Goal: Information Seeking & Learning: Learn about a topic

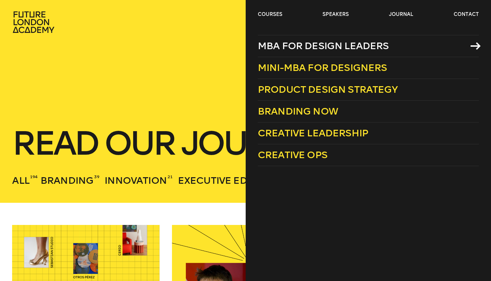
click at [269, 43] on span "MBA for Design Leaders" at bounding box center [323, 45] width 131 height 11
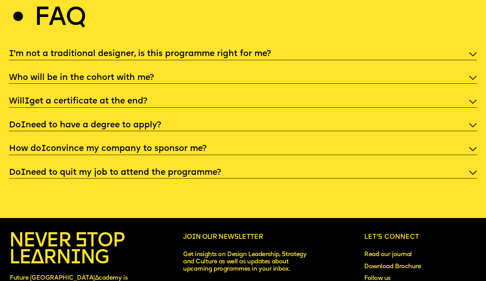
scroll to position [2329, 0]
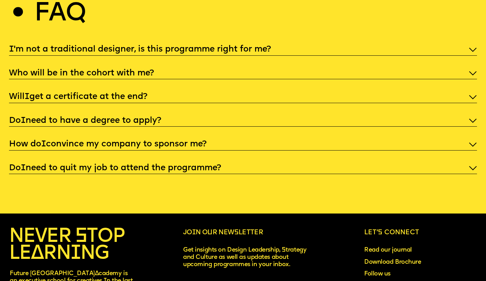
click at [471, 75] on icon at bounding box center [473, 73] width 8 height 4
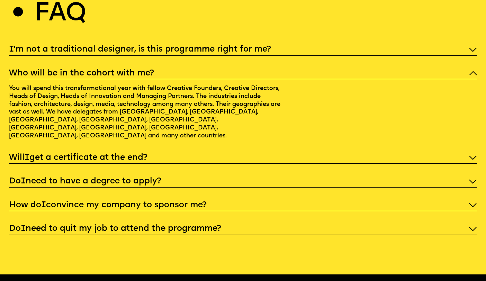
click at [471, 75] on icon at bounding box center [473, 73] width 8 height 4
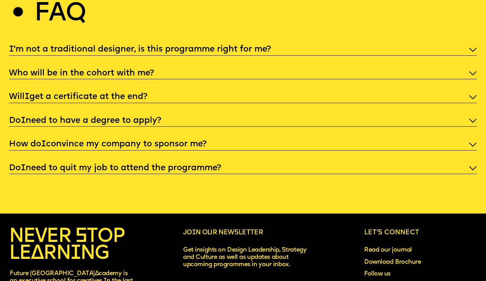
click at [475, 99] on icon at bounding box center [472, 96] width 7 height 3
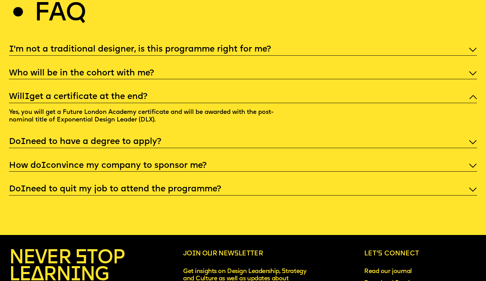
click at [475, 99] on icon at bounding box center [473, 97] width 8 height 4
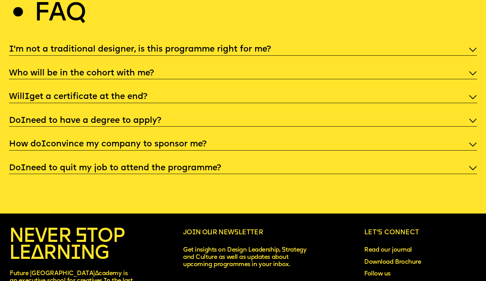
click at [473, 122] on icon at bounding box center [472, 120] width 7 height 3
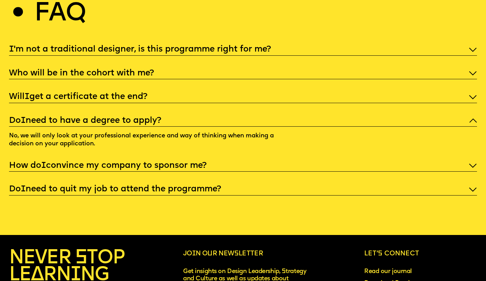
click at [473, 123] on icon at bounding box center [473, 120] width 8 height 4
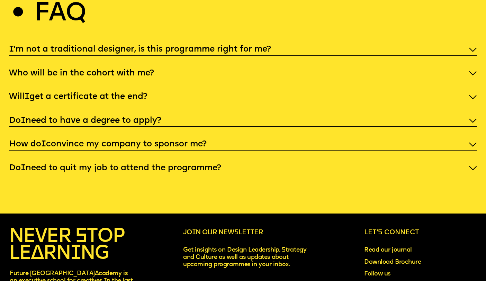
click at [473, 147] on icon at bounding box center [473, 144] width 8 height 4
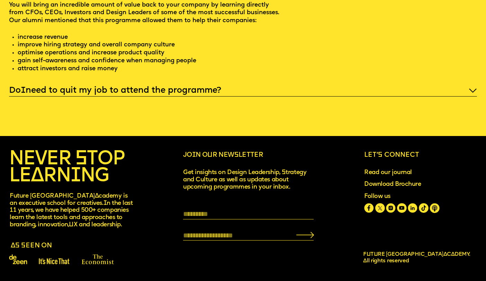
scroll to position [2500, 0]
click at [379, 171] on link "Read our journal" at bounding box center [420, 172] width 113 height 7
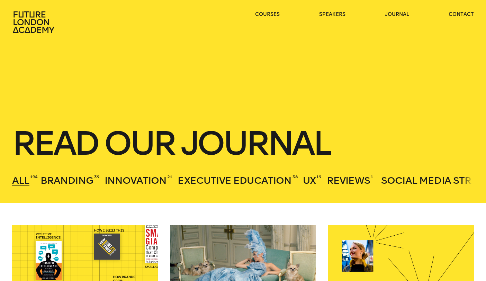
scroll to position [274, 0]
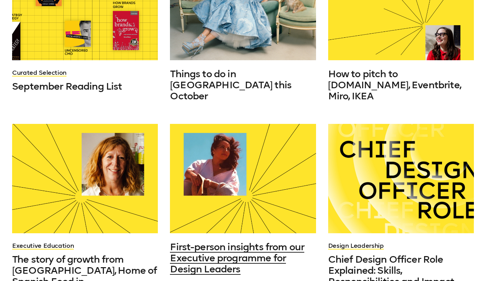
click at [260, 187] on div at bounding box center [243, 178] width 146 height 109
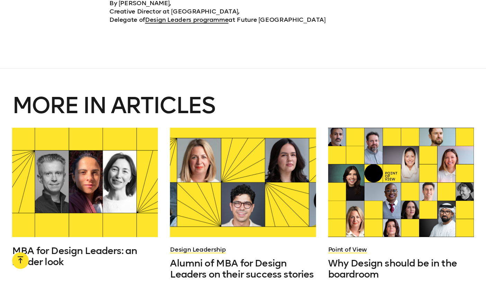
scroll to position [2678, 0]
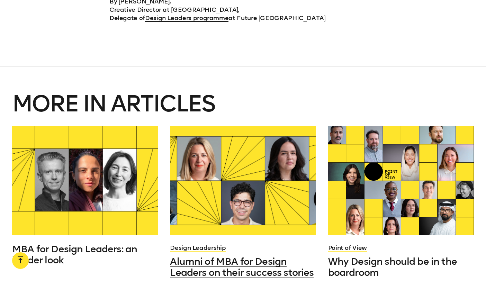
click at [251, 256] on span "Alumni of MBA for Design Leaders on their success stories" at bounding box center [242, 267] width 144 height 22
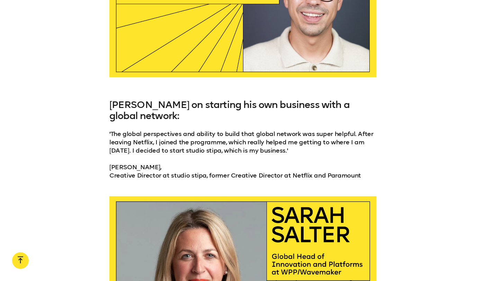
scroll to position [1585, 0]
